Goal: Book appointment/travel/reservation

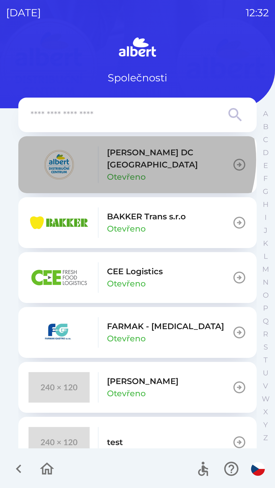
click at [133, 160] on p "[PERSON_NAME] DC [GEOGRAPHIC_DATA]" at bounding box center [169, 159] width 125 height 24
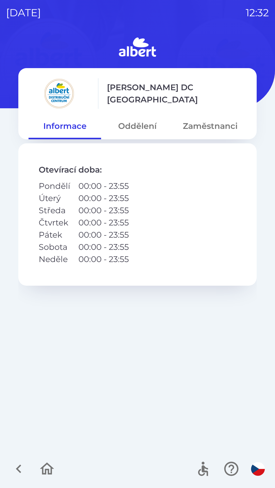
click at [135, 121] on button "Oddělení" at bounding box center [137, 126] width 72 height 18
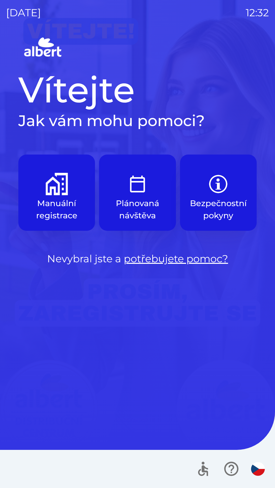
click at [65, 191] on img "button" at bounding box center [57, 184] width 22 height 22
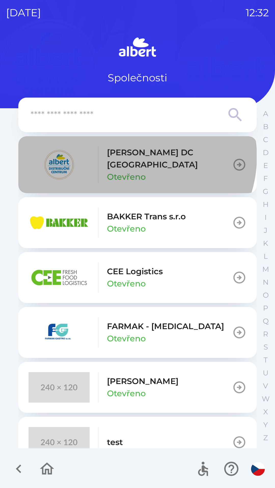
click at [133, 157] on p "[PERSON_NAME] DC [GEOGRAPHIC_DATA]" at bounding box center [169, 159] width 125 height 24
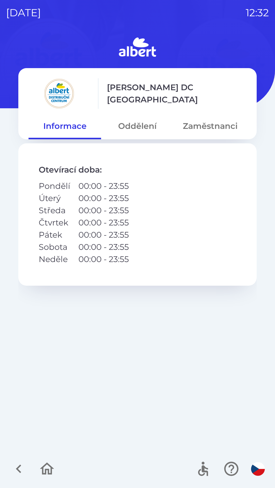
click at [138, 121] on button "Oddělení" at bounding box center [137, 126] width 72 height 18
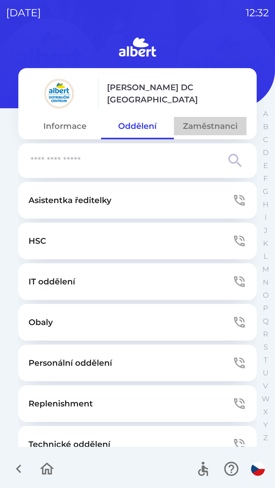
click at [196, 123] on button "Zaměstnanci" at bounding box center [210, 126] width 72 height 18
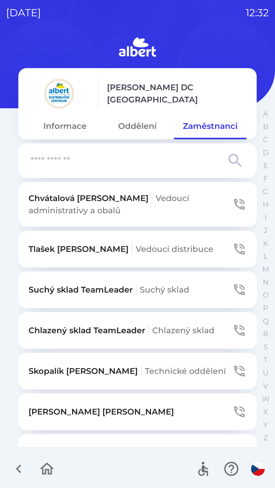
click at [136, 124] on button "Oddělení" at bounding box center [137, 126] width 72 height 18
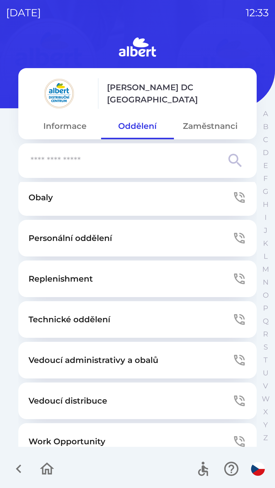
scroll to position [125, 0]
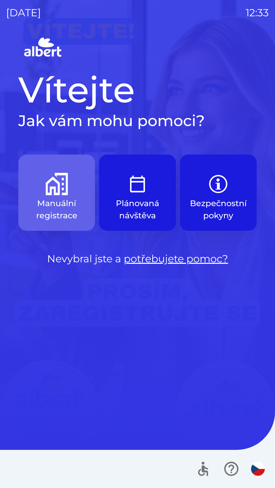
click at [52, 187] on img "button" at bounding box center [57, 184] width 22 height 22
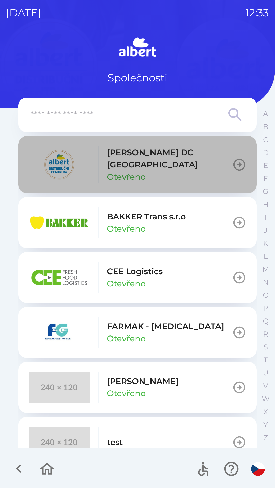
click at [139, 157] on p "[PERSON_NAME] DC [GEOGRAPHIC_DATA]" at bounding box center [169, 159] width 125 height 24
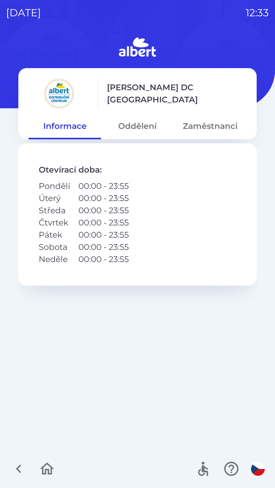
click at [146, 123] on button "Oddělení" at bounding box center [137, 126] width 72 height 18
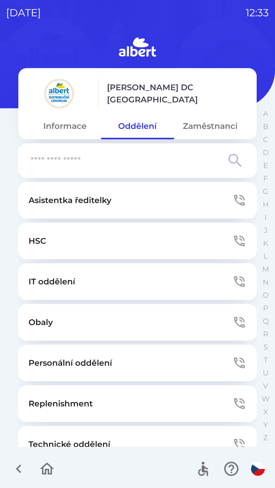
click at [108, 436] on button "Technické oddělení" at bounding box center [137, 444] width 238 height 37
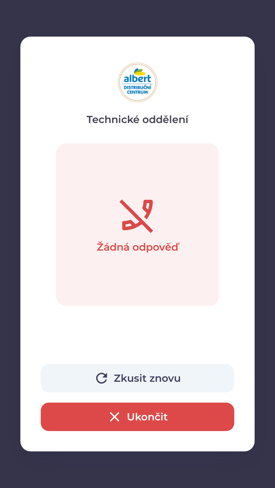
click at [150, 416] on button "Ukončit" at bounding box center [137, 417] width 193 height 28
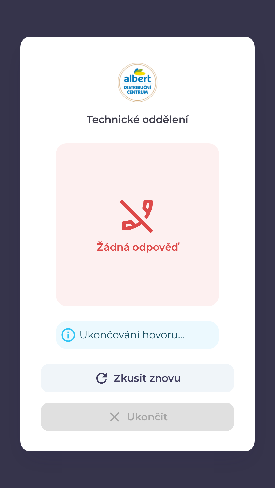
scroll to position [16, 0]
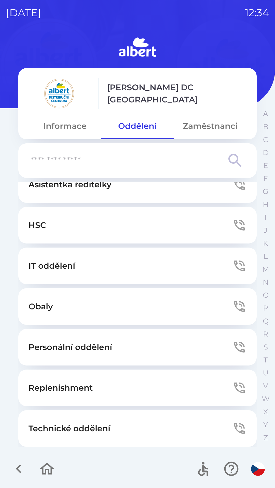
click at [93, 420] on button "Technické oddělení" at bounding box center [137, 429] width 238 height 37
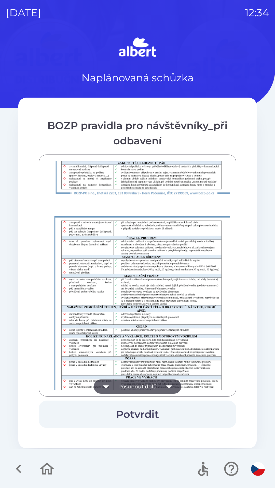
scroll to position [357, 0]
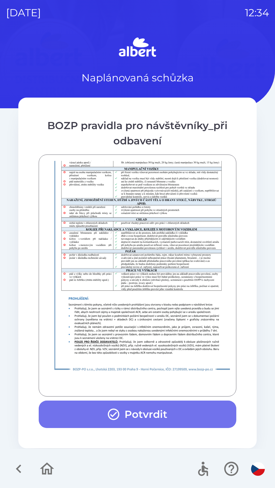
click at [153, 405] on button "Potvrdit" at bounding box center [137, 414] width 197 height 27
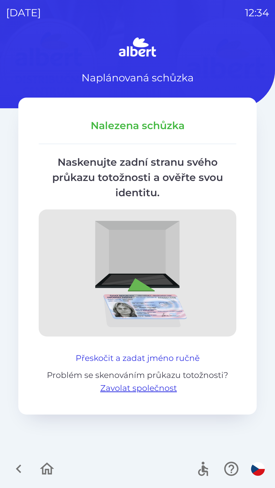
click at [145, 355] on button "Přeskočit a zadat jméno ručně" at bounding box center [138, 358] width 128 height 12
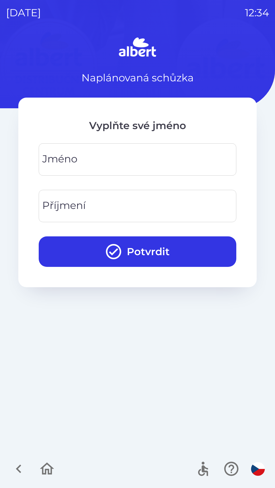
click at [99, 161] on input "Jméno" at bounding box center [137, 160] width 185 height 20
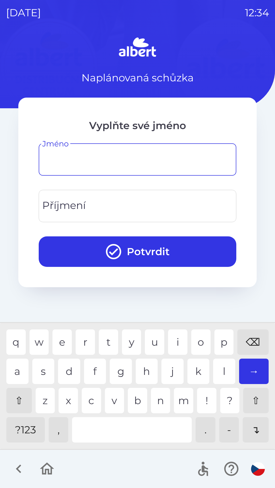
click at [110, 198] on input "Příjmení" at bounding box center [137, 206] width 185 height 20
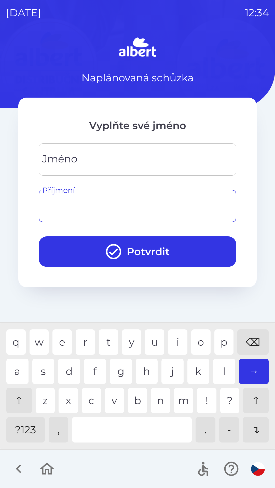
click at [109, 367] on div "a s d f g h j k l →" at bounding box center [137, 371] width 262 height 25
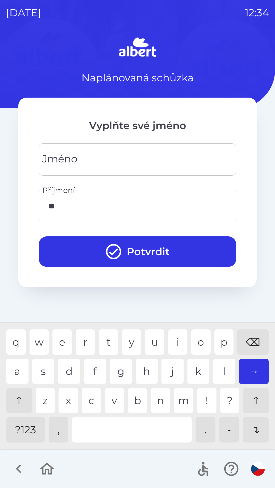
click at [128, 398] on div "b" at bounding box center [137, 400] width 19 height 25
click at [16, 363] on div "a" at bounding box center [17, 371] width 22 height 25
click at [256, 330] on div "⌫" at bounding box center [252, 342] width 31 height 25
type input "*"
click at [249, 326] on div "q w e r t y u i o p ⌫ a s d f g h j k l → ⇧ z x c v b n m ! ? ⇧ ?123 , . - ↴" at bounding box center [137, 386] width 272 height 123
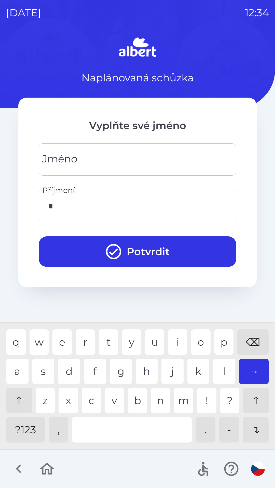
click at [251, 327] on div "q w e r t y u i o p ⌫ a s d f g h j k l → ⇧ z x c v b n m ! ? ⇧ ?123 , . - ↴" at bounding box center [137, 386] width 272 height 123
click at [252, 333] on div "⌫" at bounding box center [252, 342] width 31 height 25
click at [113, 207] on input "Příjmení" at bounding box center [137, 206] width 185 height 20
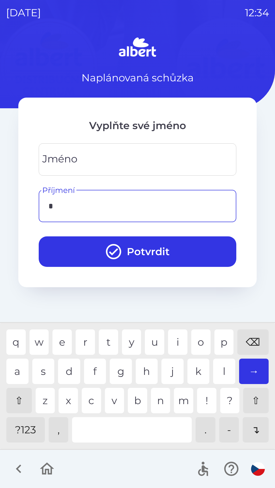
click at [111, 364] on div "g" at bounding box center [121, 371] width 22 height 25
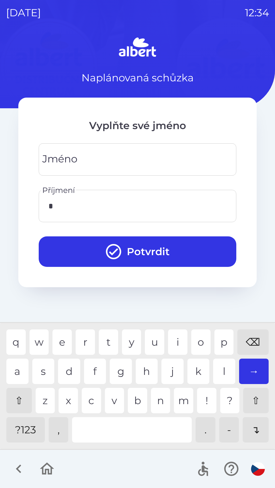
click at [18, 358] on div "q w e r t y u i o p ⌫ a s d f g h j k l → ⇧ z x c v b n m ! ? ⇧ ?123 , . - ↴" at bounding box center [137, 386] width 272 height 123
click at [15, 362] on div "a" at bounding box center [17, 371] width 22 height 25
type input "****"
click at [14, 362] on div "a" at bounding box center [17, 371] width 22 height 25
click at [109, 161] on input "Jméno" at bounding box center [137, 160] width 185 height 20
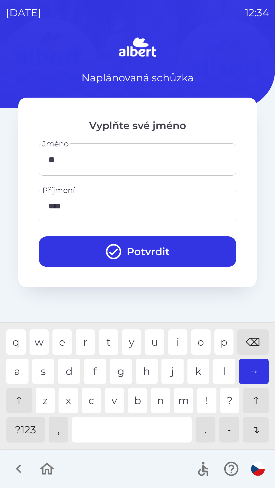
click at [19, 374] on div "a" at bounding box center [17, 371] width 22 height 25
click at [88, 391] on div "c" at bounding box center [91, 400] width 19 height 25
type input "******"
click at [109, 398] on div "v" at bounding box center [114, 400] width 19 height 25
click at [145, 242] on button "Potvrdit" at bounding box center [137, 252] width 197 height 31
